Goal: Transaction & Acquisition: Purchase product/service

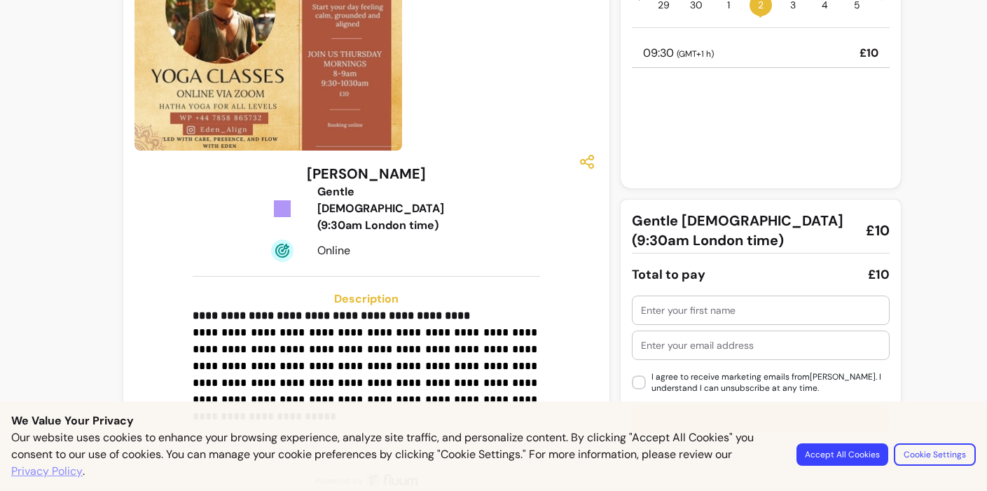
scroll to position [97, 0]
click at [846, 457] on button "Accept All Cookies" at bounding box center [842, 454] width 89 height 22
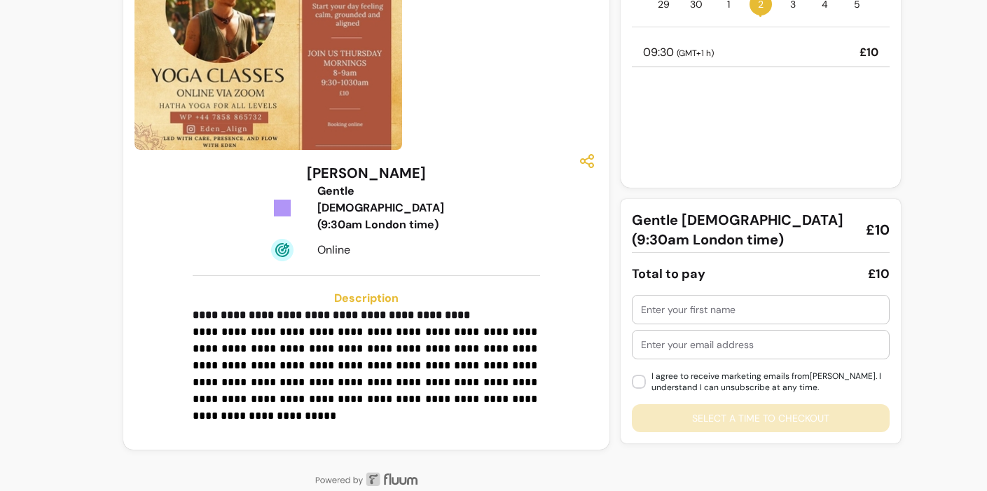
click at [640, 307] on div at bounding box center [761, 310] width 256 height 28
type input "[PERSON_NAME]"
click at [639, 340] on div at bounding box center [761, 345] width 256 height 28
type input "Sharon@spirithorseworks.com"
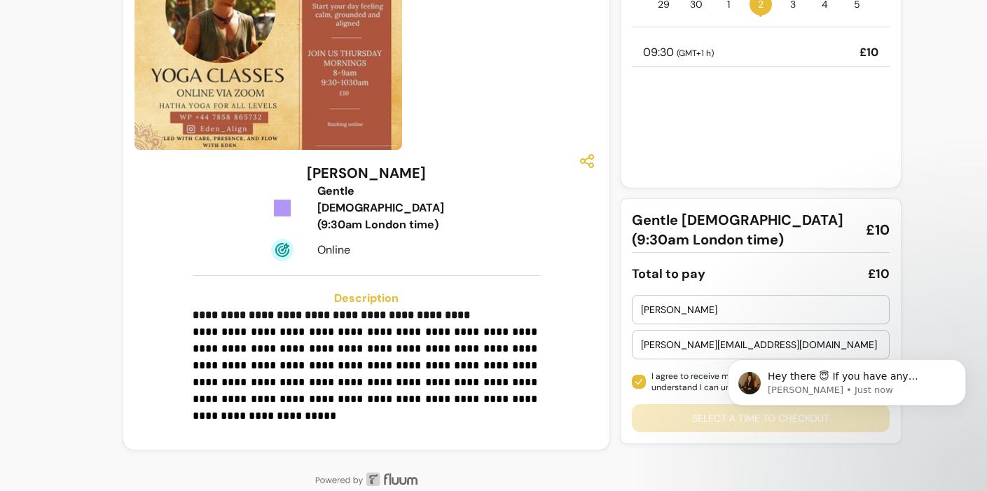
click at [770, 420] on body "Hey there 😇 If you have any question about what you can do with Fluum, I'm here…" at bounding box center [846, 407] width 269 height 143
click at [723, 419] on body "Hey there 😇 If you have any question about what you can do with Fluum, I'm here…" at bounding box center [846, 407] width 269 height 143
click at [565, 297] on div "**********" at bounding box center [366, 300] width 464 height 275
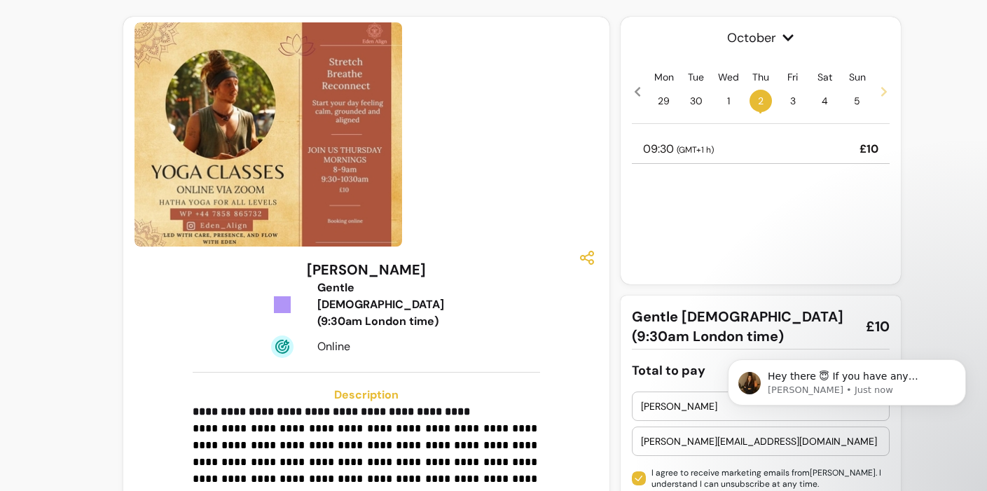
click at [658, 144] on p "09:30 ( GMT+1 h )" at bounding box center [678, 149] width 71 height 17
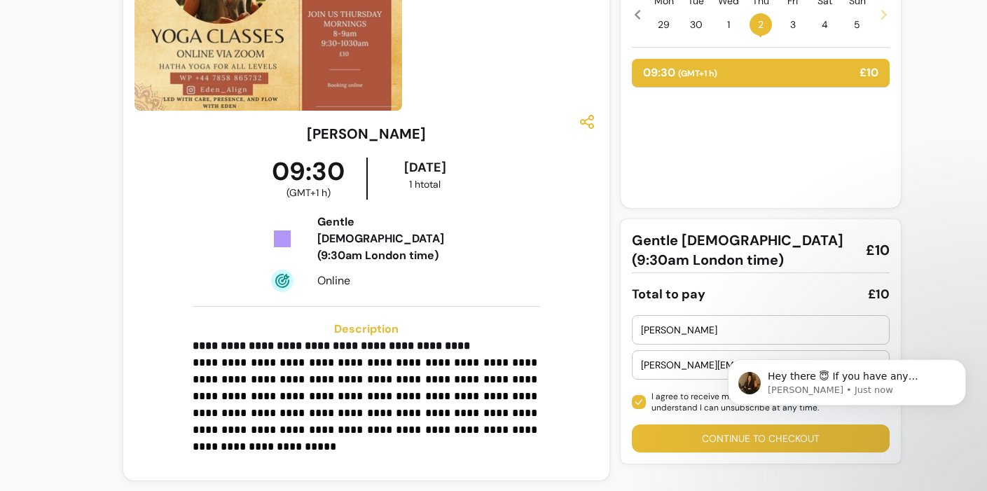
scroll to position [167, 0]
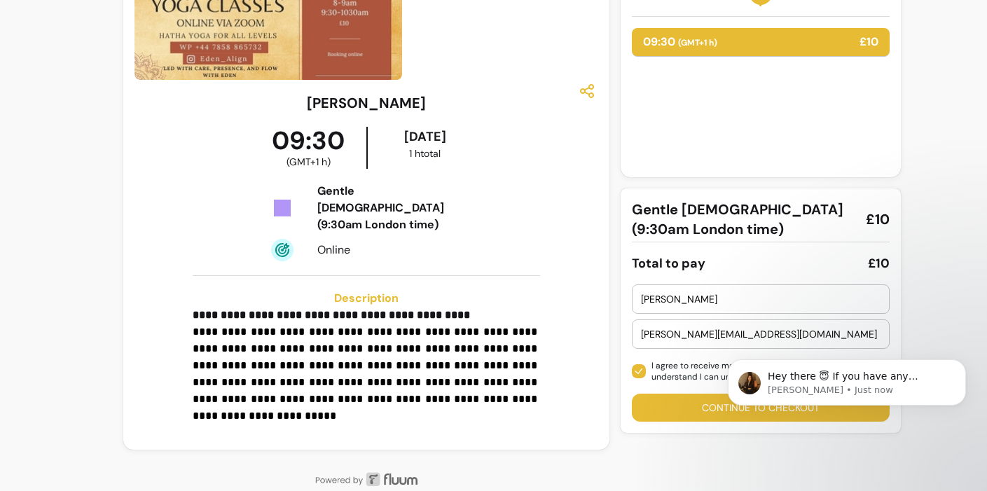
click at [717, 406] on body "Hey there 😇 If you have any question about what you can do with Fluum, I'm here…" at bounding box center [846, 407] width 269 height 143
click at [960, 361] on icon "Dismiss notification" at bounding box center [961, 363] width 5 height 5
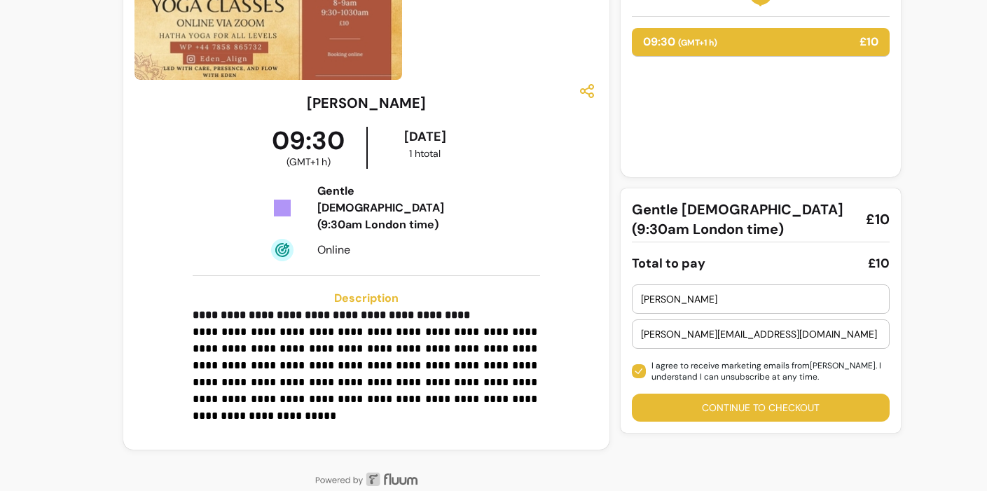
click at [753, 404] on button "Continue to checkout" at bounding box center [761, 408] width 258 height 28
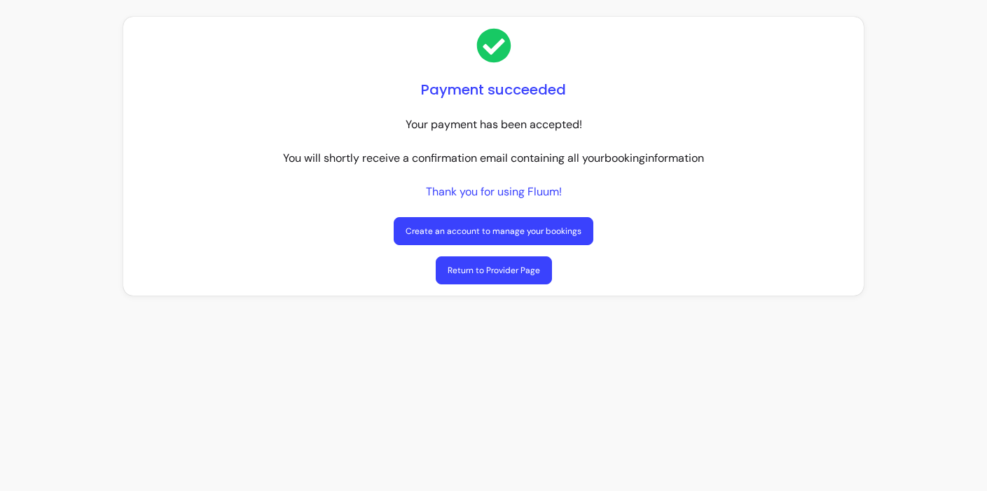
click at [492, 226] on link "Create an account to manage your bookings" at bounding box center [494, 231] width 200 height 28
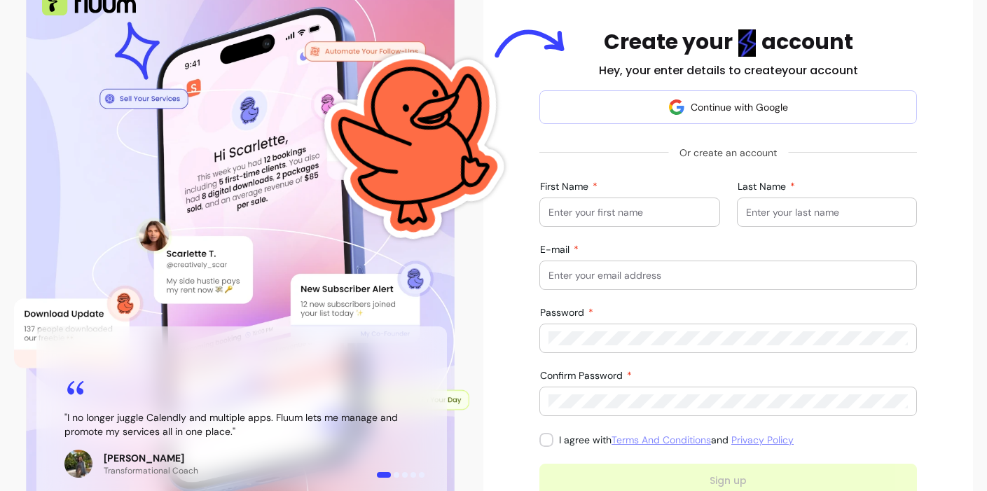
scroll to position [128, 0]
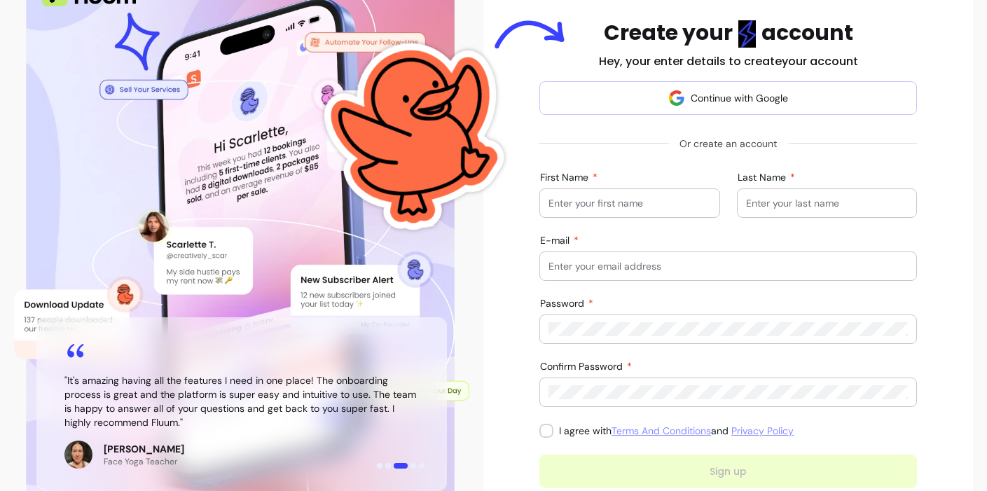
click at [548, 205] on div "First Name" at bounding box center [629, 203] width 179 height 28
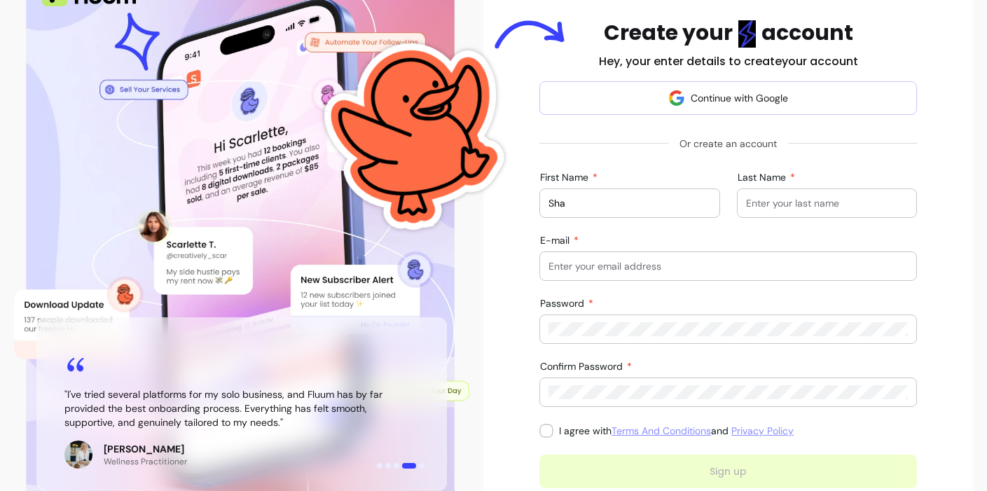
type input "[PERSON_NAME]"
type input "[PERSON_NAME][EMAIL_ADDRESS][DOMAIN_NAME]"
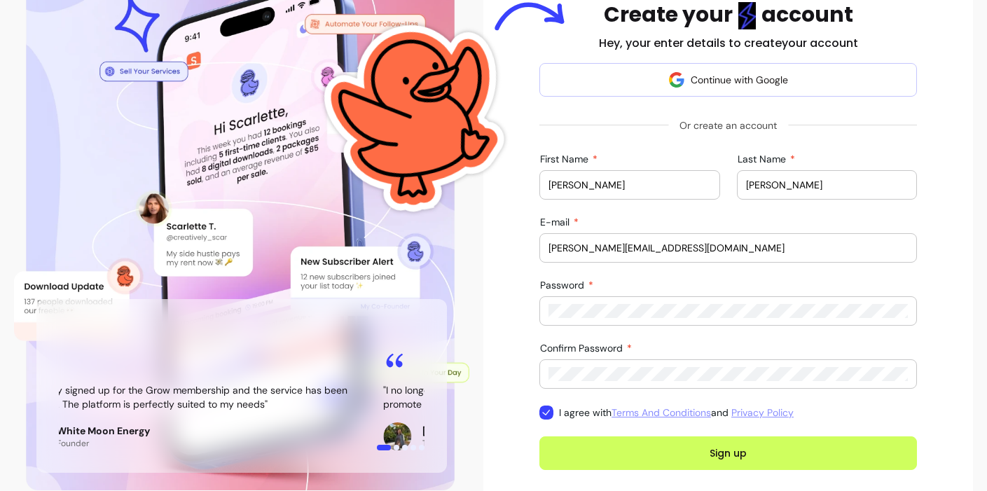
scroll to position [165, 0]
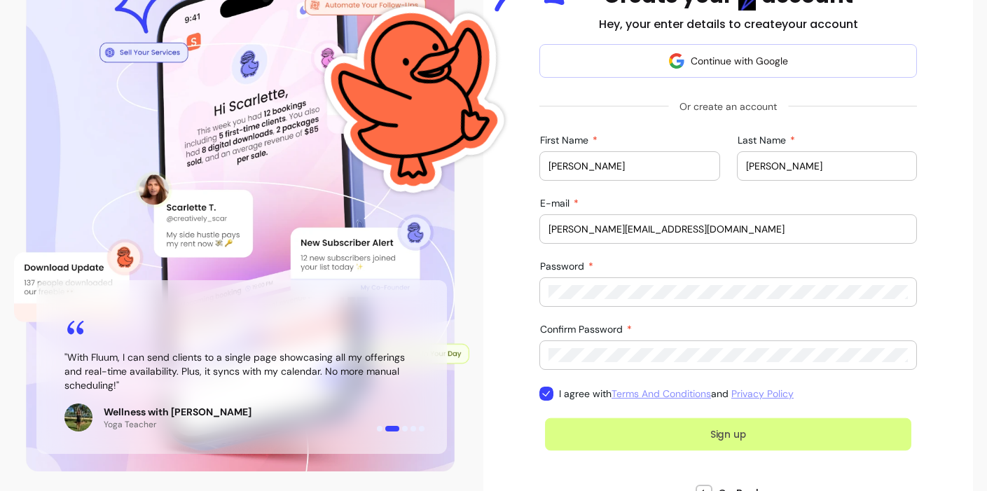
click at [727, 432] on button "Sign up" at bounding box center [728, 434] width 366 height 33
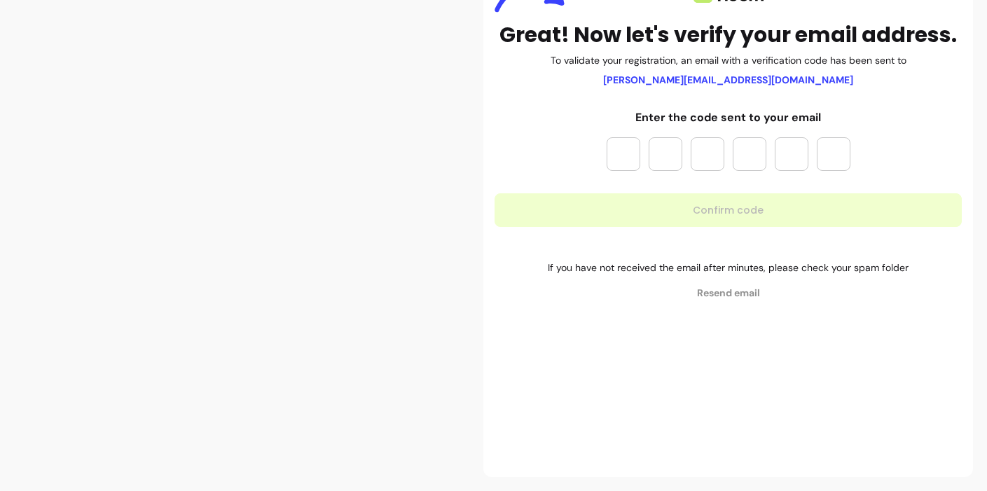
scroll to position [165, 0]
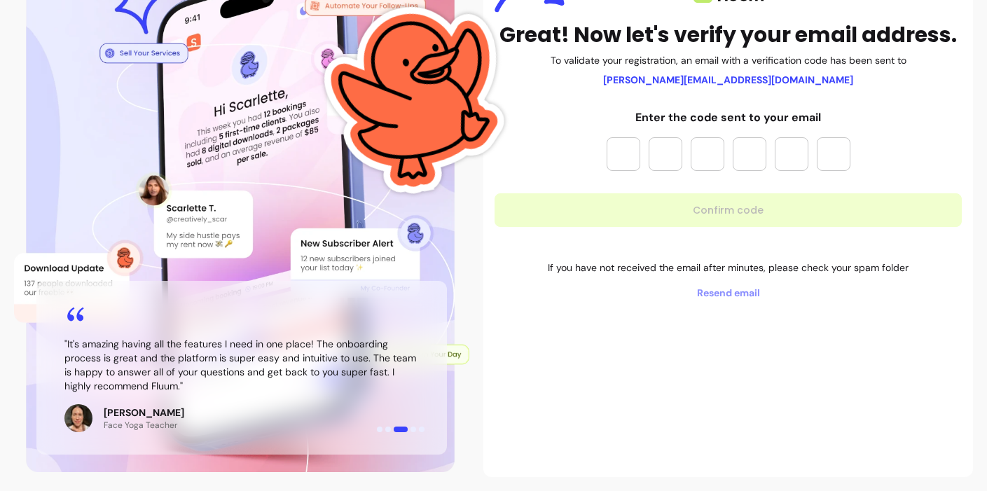
click at [616, 153] on input "Please enter OTP character 1" at bounding box center [624, 154] width 34 height 34
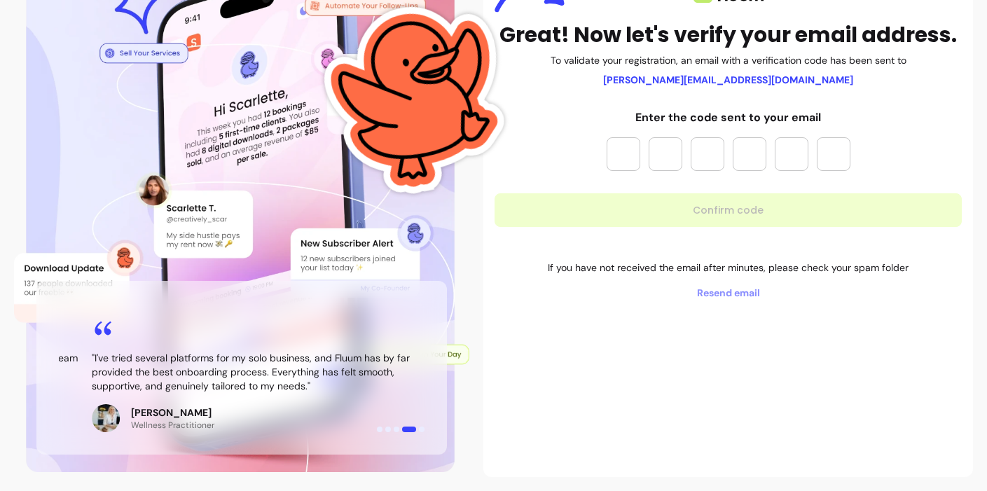
type input "*"
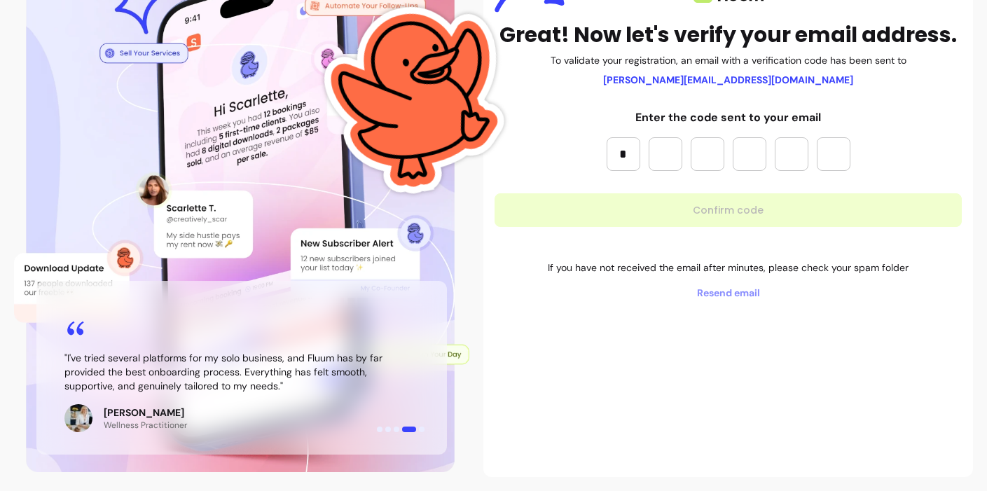
type input "*"
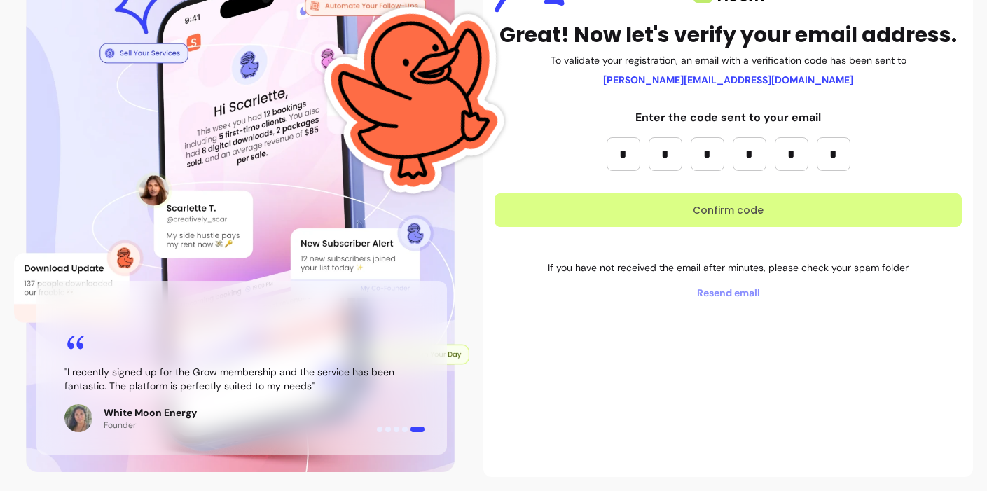
type input "*"
click at [723, 205] on button "Confirm code" at bounding box center [728, 210] width 453 height 33
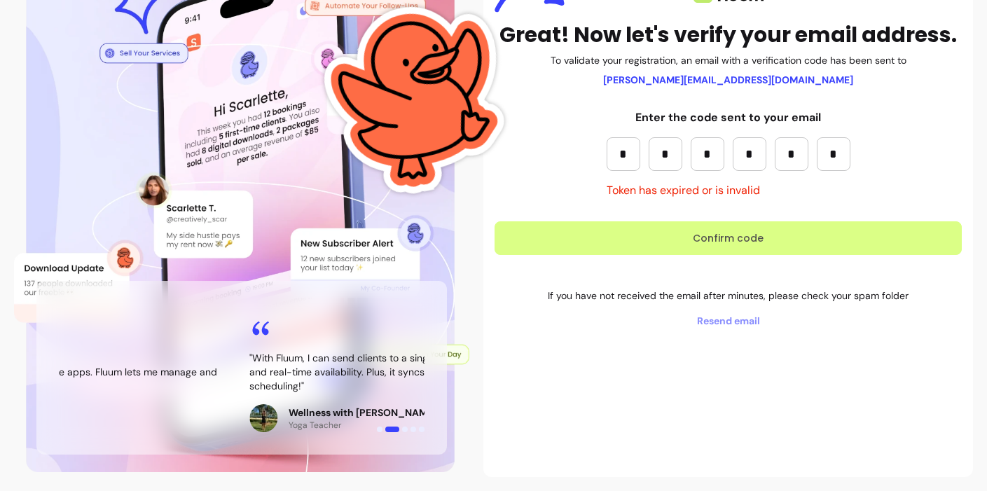
click at [724, 237] on button "Confirm code" at bounding box center [728, 238] width 467 height 34
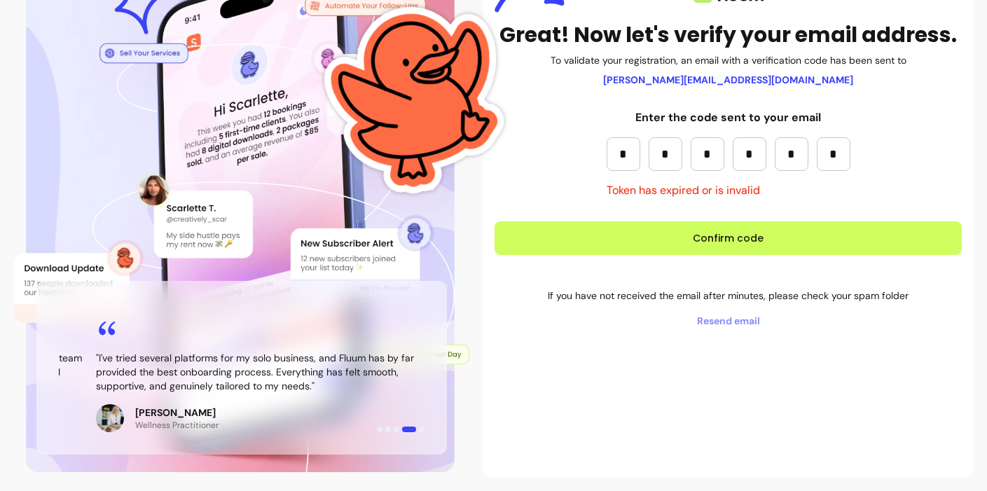
click at [726, 318] on span "Resend email" at bounding box center [728, 321] width 467 height 14
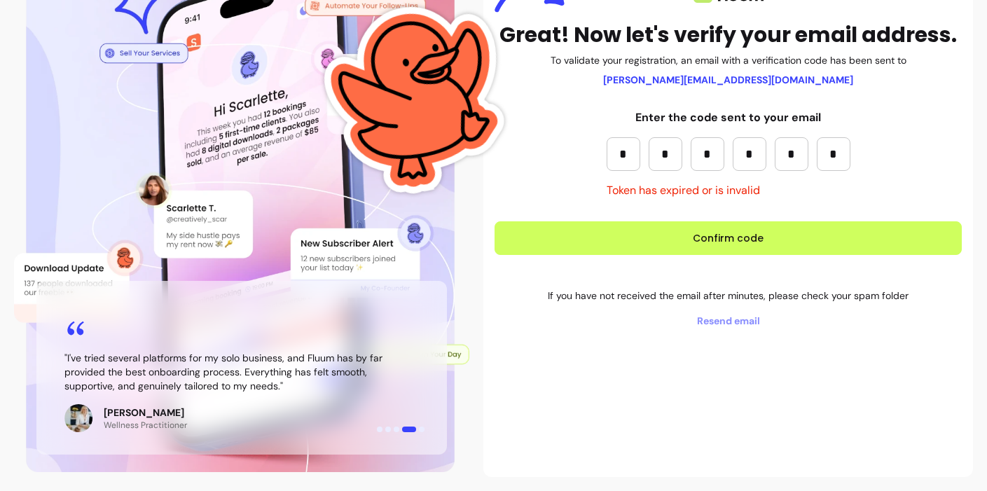
click at [726, 318] on span "Resend email" at bounding box center [728, 321] width 467 height 14
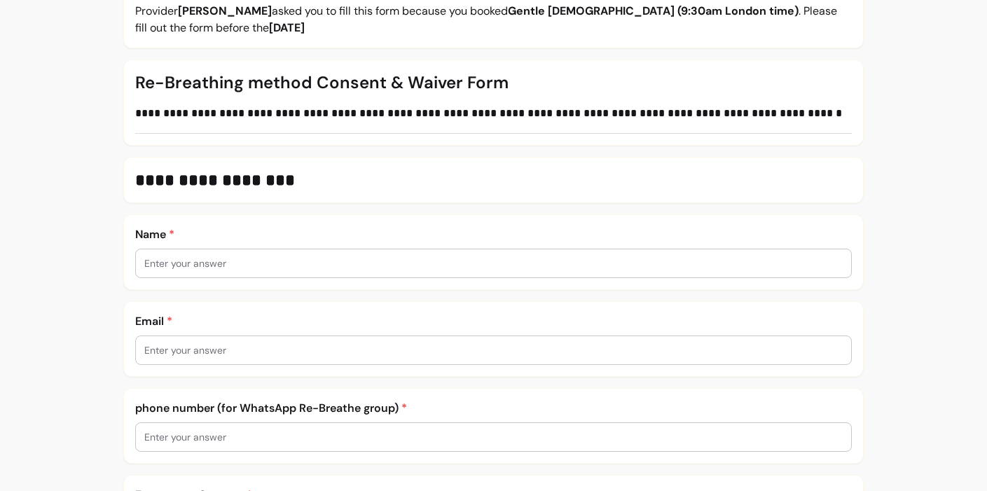
scroll to position [202, 0]
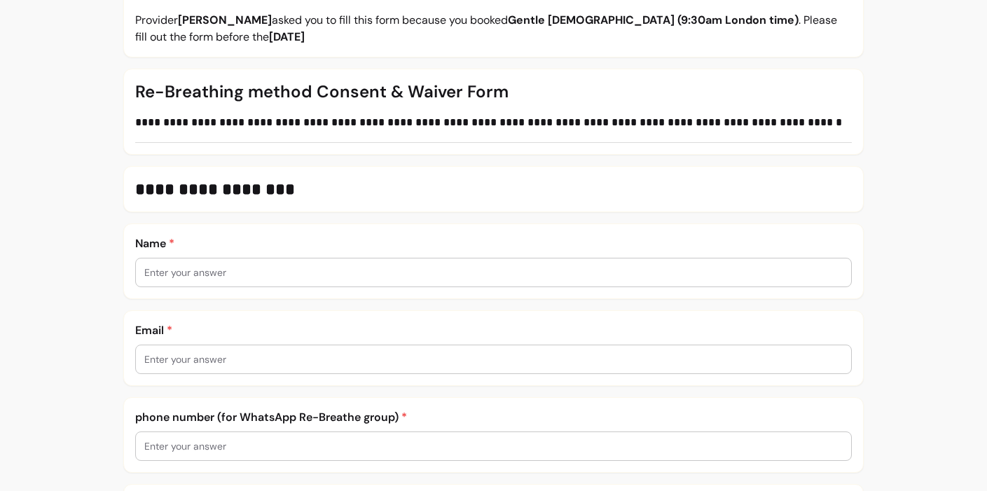
click at [146, 269] on input "text" at bounding box center [493, 272] width 698 height 14
type input "[PERSON_NAME]"
click at [144, 355] on input "text" at bounding box center [493, 359] width 698 height 14
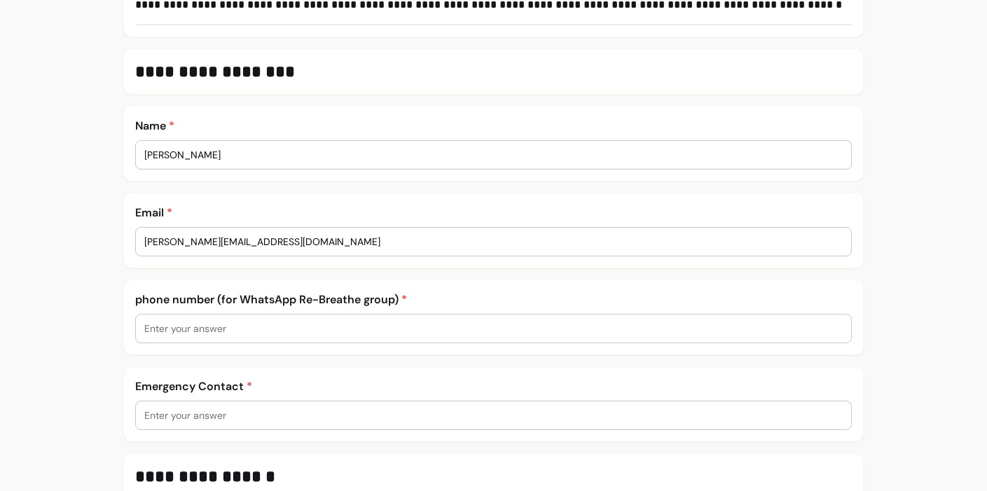
scroll to position [321, 0]
type input "Sharon@spirithorsework.com"
click at [146, 326] on input "text" at bounding box center [493, 327] width 698 height 14
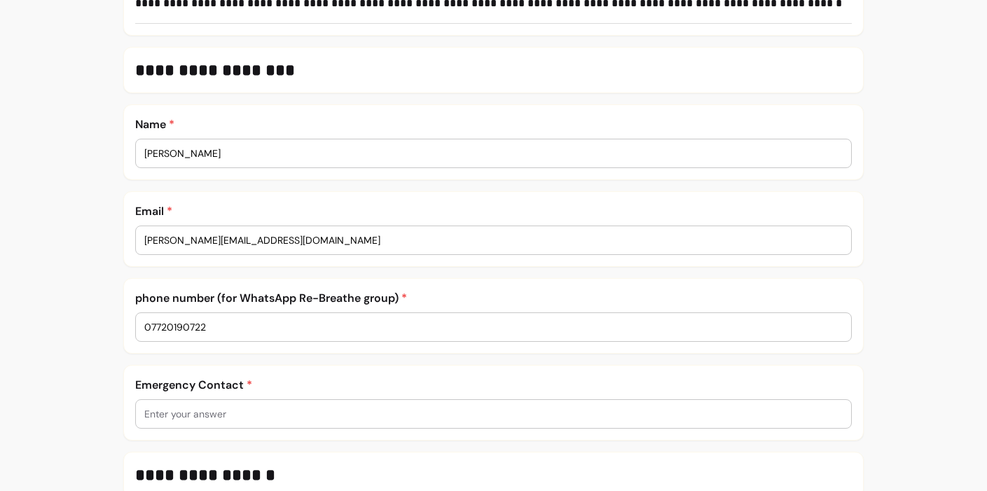
type input "07720190722"
click at [146, 412] on input "text" at bounding box center [493, 414] width 698 height 14
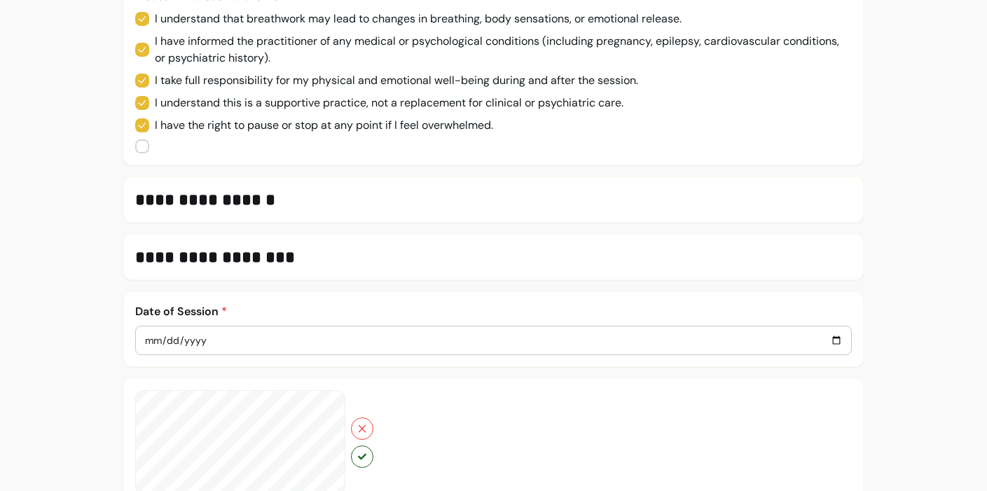
scroll to position [853, 0]
click at [144, 337] on div at bounding box center [493, 341] width 715 height 28
type input "0001-10-01"
type input "0002-09-30"
type input "0005-09-28"
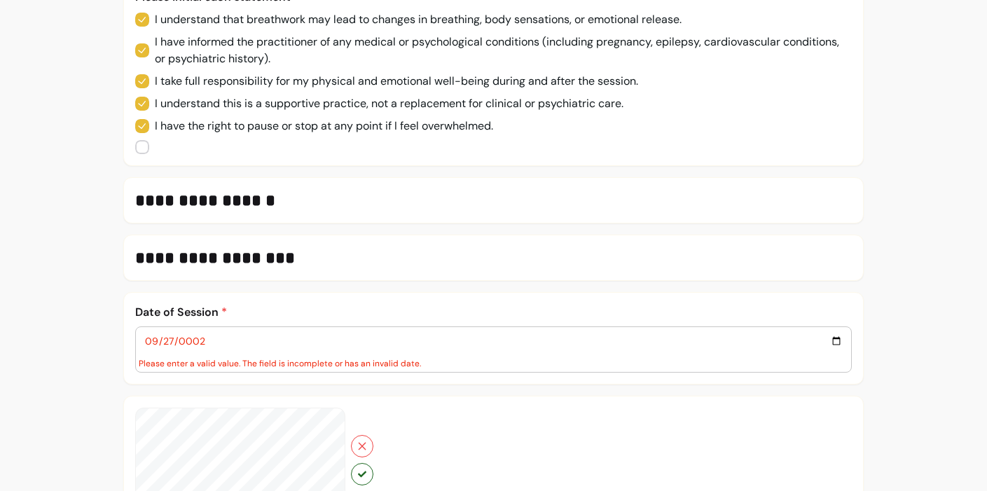
type input "0002-09-27"
type input "0001-09-26"
click at [211, 340] on input "0001-09-26" at bounding box center [493, 340] width 698 height 15
click at [160, 341] on input "0001-09-01" at bounding box center [493, 340] width 698 height 15
type input "0001-12-31"
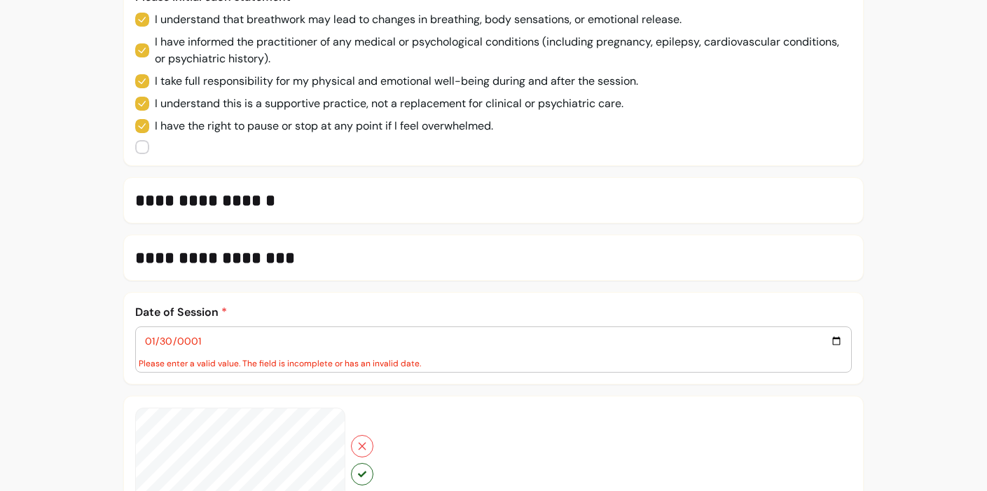
click at [181, 343] on input "0001-01-30" at bounding box center [493, 340] width 698 height 15
type input "0002-01-29"
click at [204, 343] on input "date" at bounding box center [493, 340] width 698 height 15
click at [200, 343] on input "date" at bounding box center [493, 340] width 698 height 15
type input "0002-01-28"
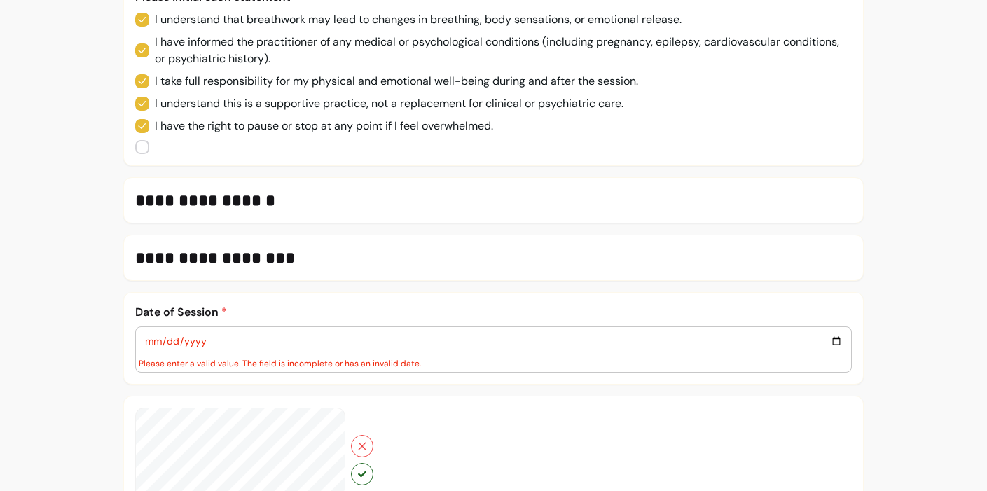
click at [178, 342] on input "date" at bounding box center [493, 340] width 698 height 15
type input "0002-01-27"
click at [178, 342] on input "0002-01-27" at bounding box center [493, 340] width 698 height 15
type input "0002-01-26"
type input "0005-01-24"
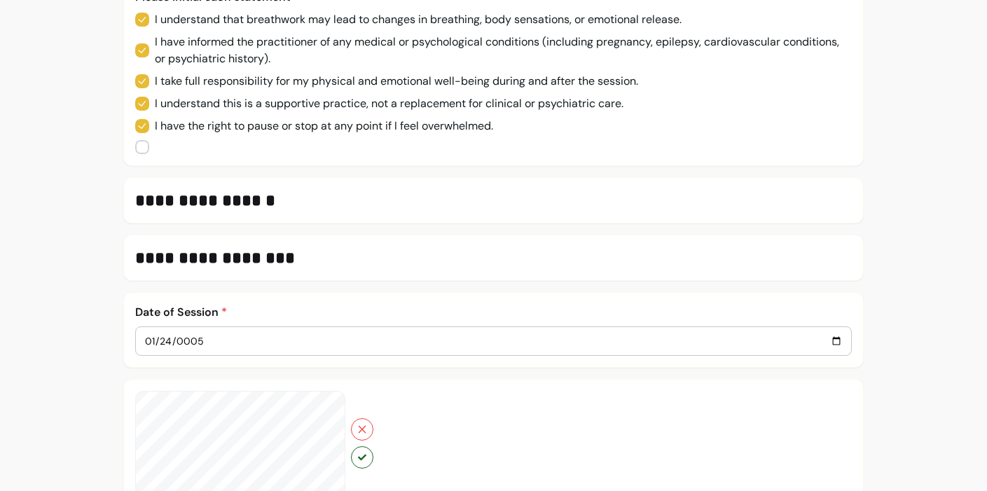
click at [202, 338] on input "0005-01-24" at bounding box center [493, 340] width 698 height 15
click at [188, 339] on input "0005-01-24" at bounding box center [493, 340] width 698 height 15
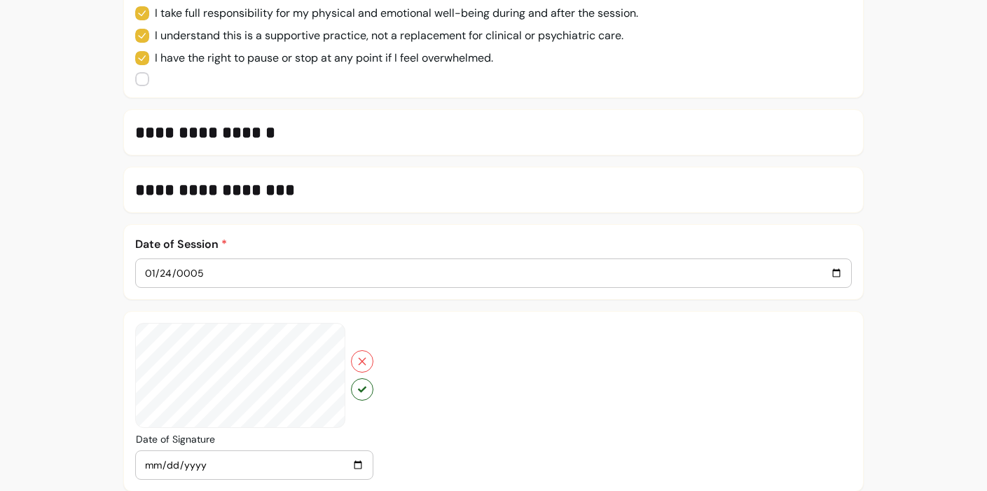
scroll to position [907, 0]
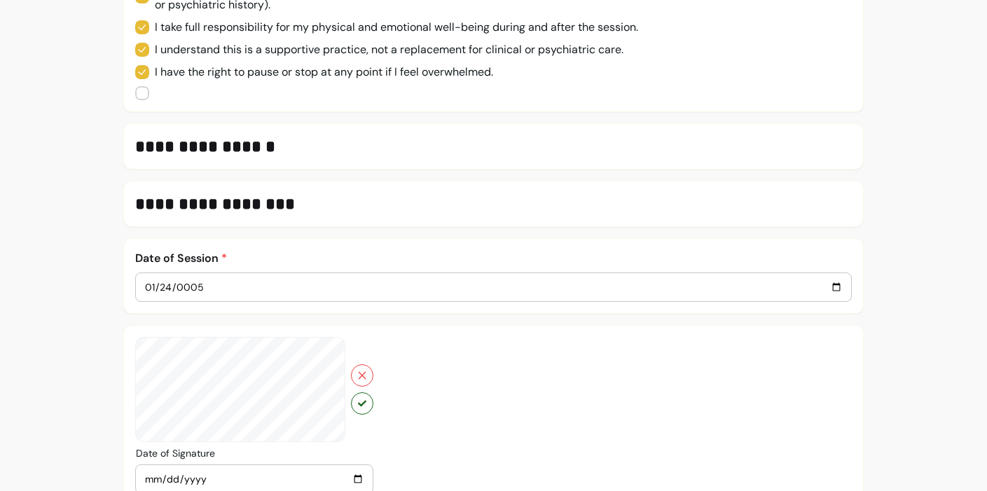
click at [202, 289] on input "0005-01-24" at bounding box center [493, 287] width 698 height 15
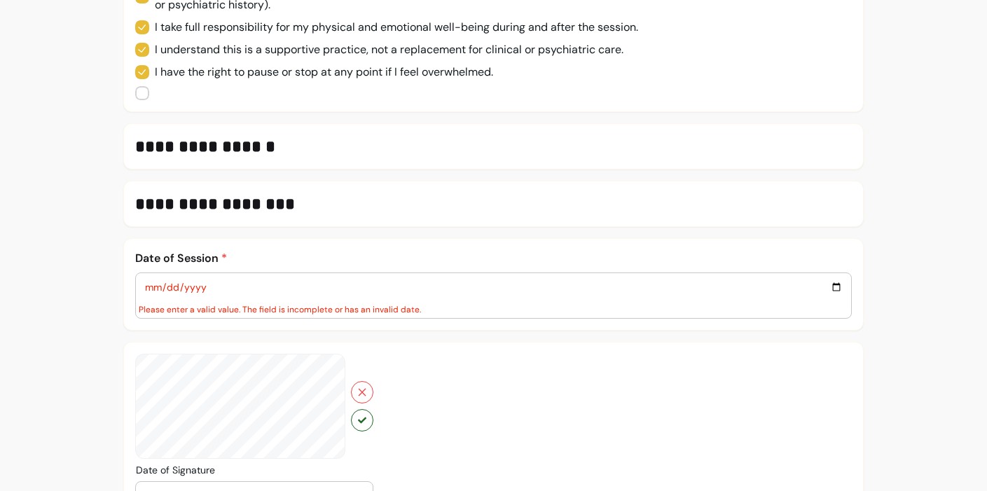
click at [170, 286] on input "date" at bounding box center [493, 287] width 698 height 15
type input "0002-10-23"
click at [203, 287] on input "date" at bounding box center [493, 287] width 698 height 15
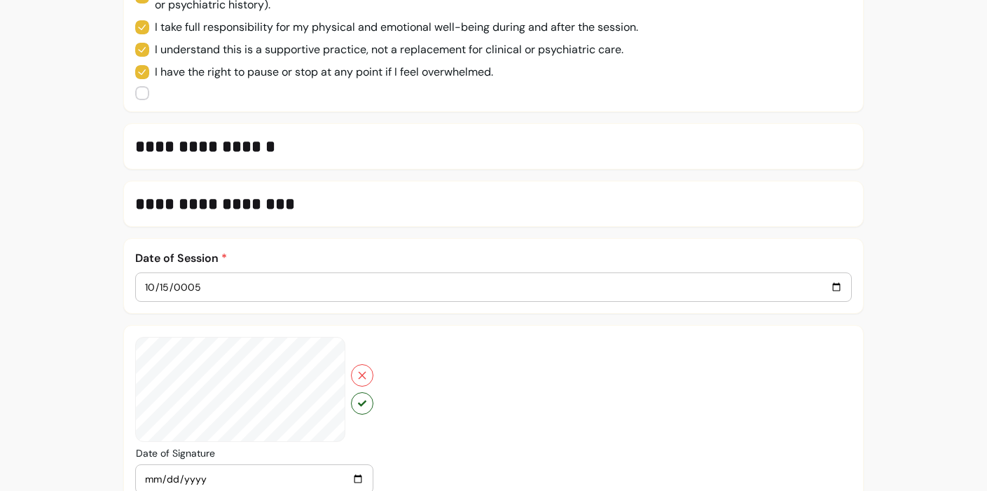
type input "0005-10-15"
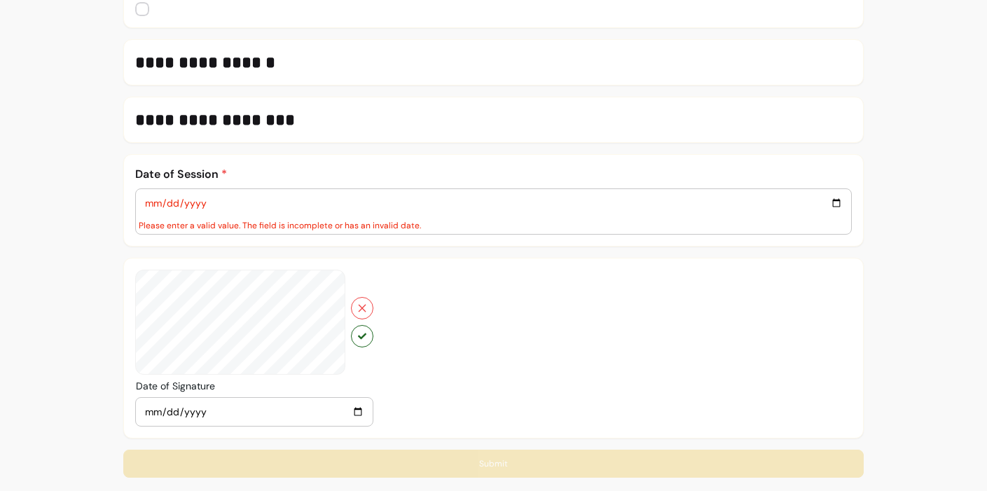
scroll to position [995, 0]
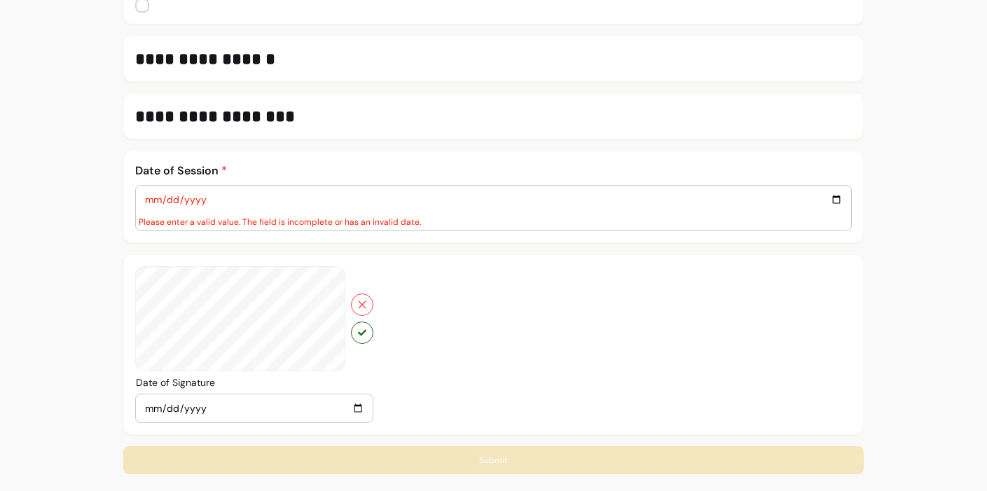
click at [200, 202] on input "date" at bounding box center [493, 199] width 698 height 15
click at [836, 201] on input "date" at bounding box center [493, 199] width 698 height 15
type input "2025-10-02"
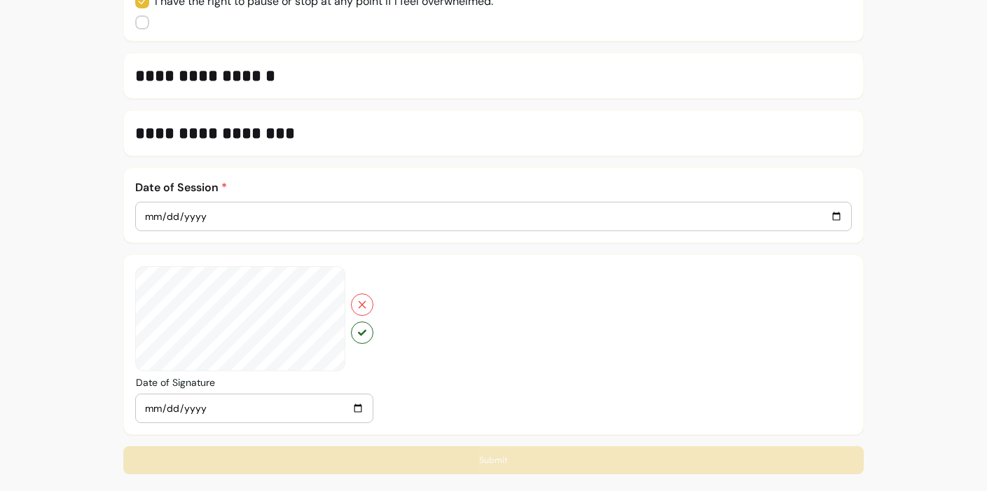
scroll to position [978, 0]
click at [357, 409] on input "2025-10-02" at bounding box center [254, 408] width 220 height 15
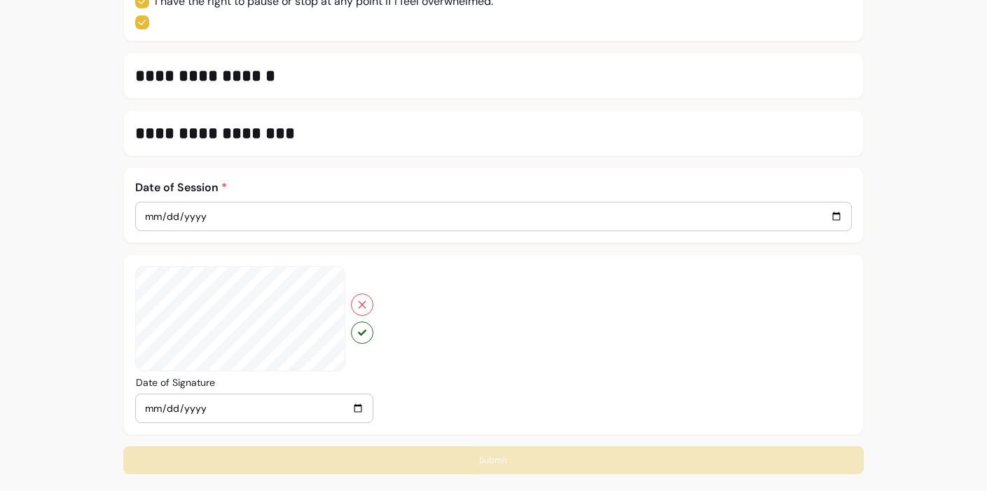
click at [364, 331] on icon "button" at bounding box center [362, 333] width 8 height 6
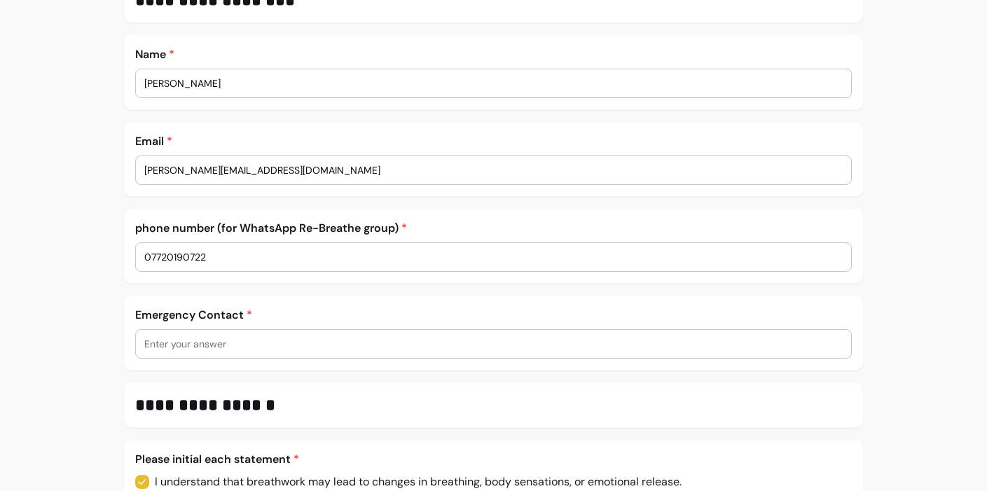
scroll to position [399, 0]
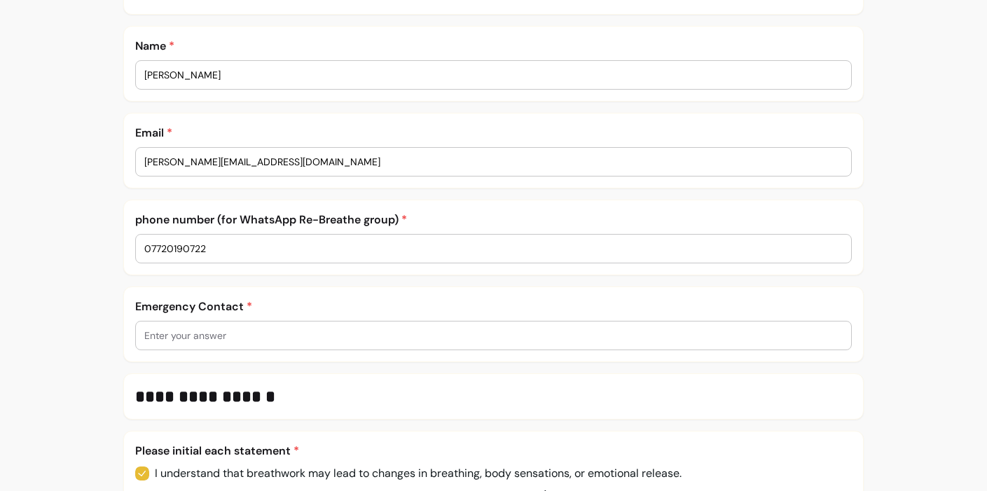
click at [147, 333] on input "text" at bounding box center [493, 336] width 698 height 14
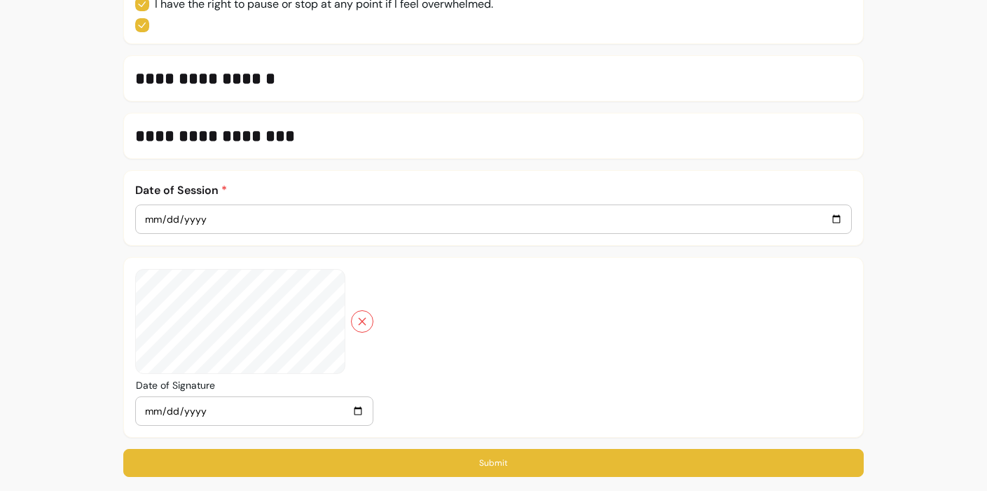
scroll to position [978, 0]
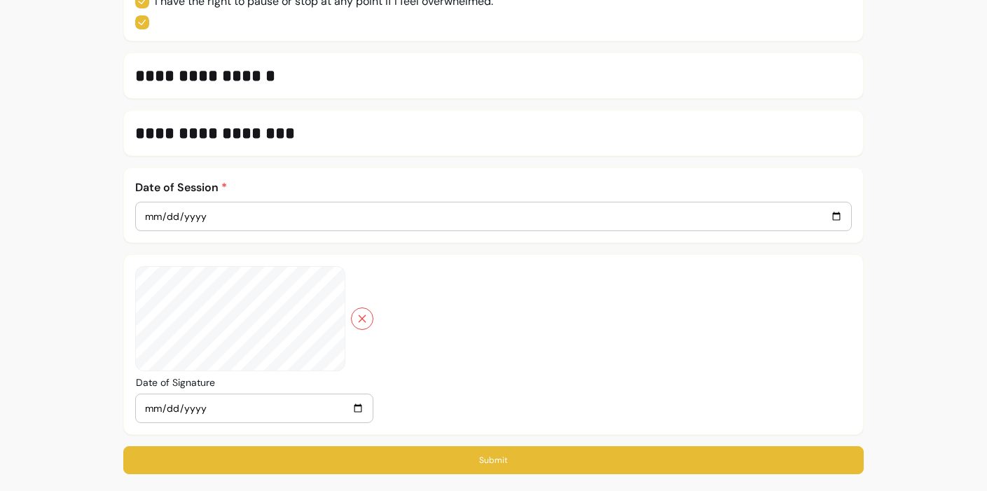
type input "Darren 07955056478"
click at [484, 460] on button "Submit" at bounding box center [493, 460] width 740 height 28
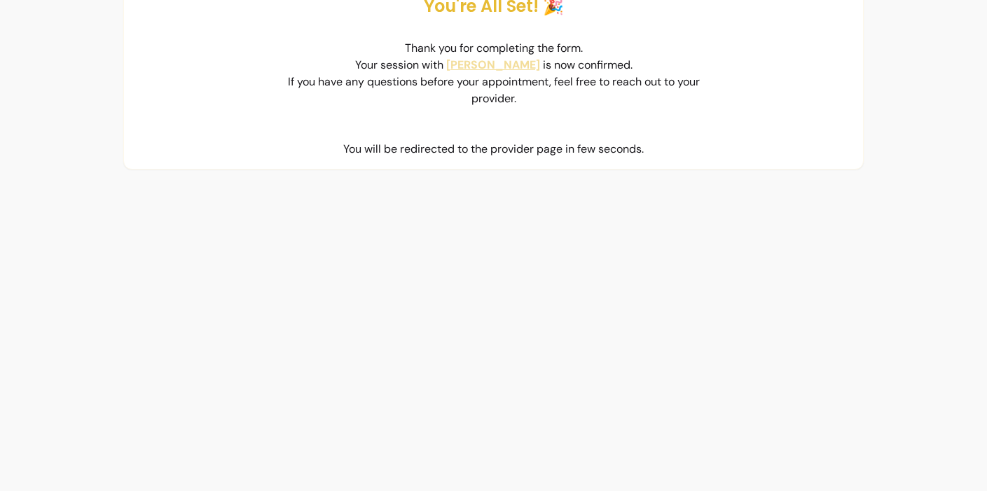
scroll to position [0, 0]
